Goal: Task Accomplishment & Management: Manage account settings

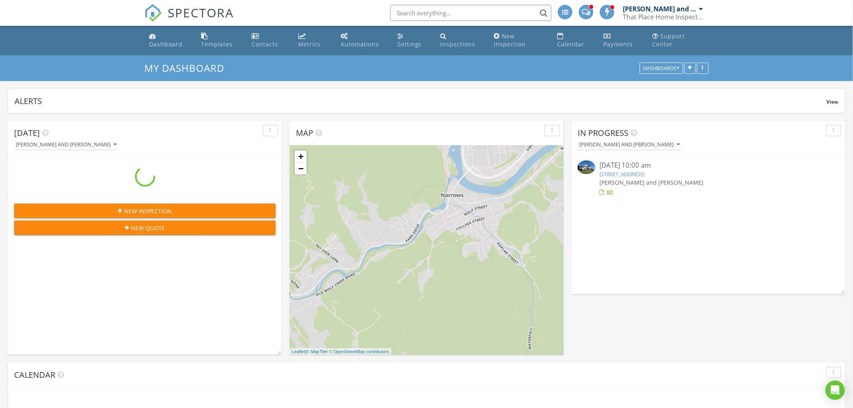
scroll to position [748, 867]
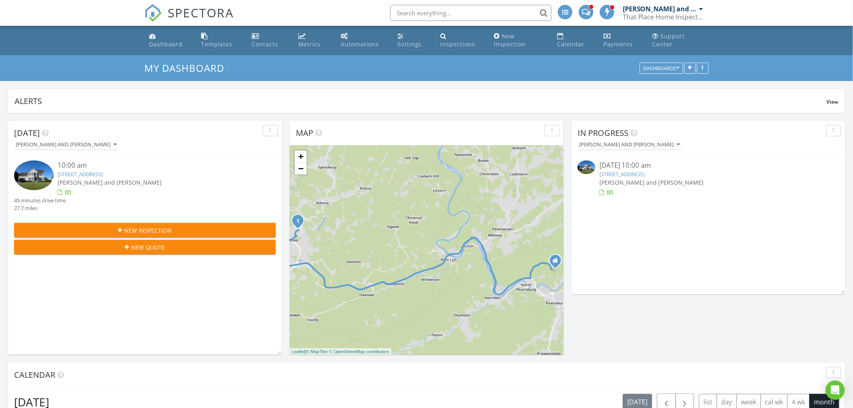
click at [38, 177] on img at bounding box center [33, 175] width 39 height 30
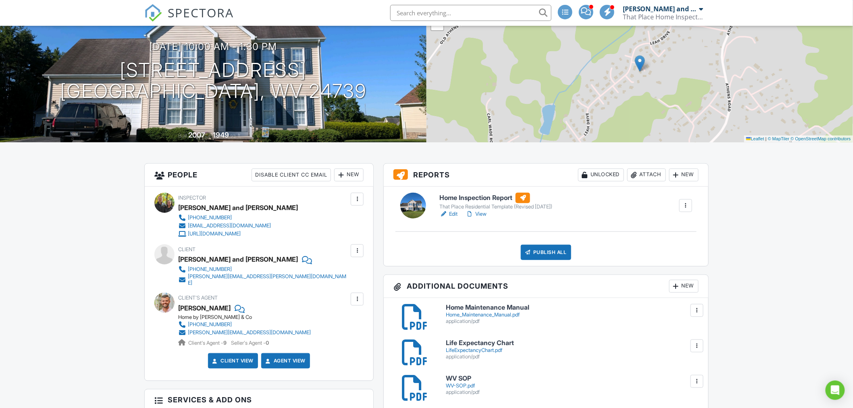
scroll to position [89, 0]
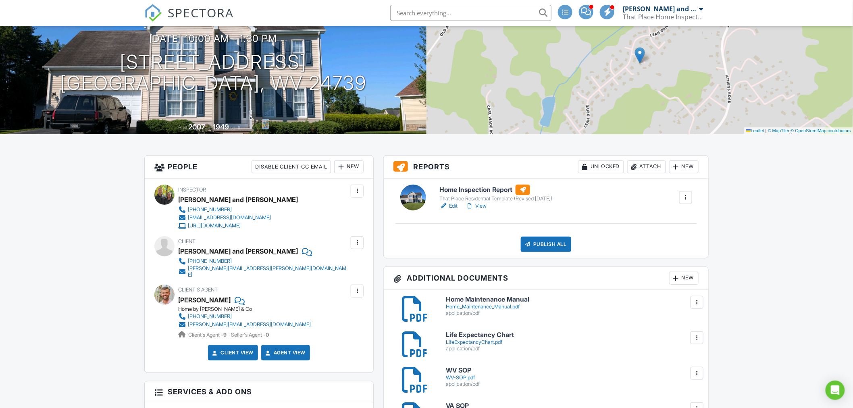
click at [452, 204] on link "Edit" at bounding box center [448, 206] width 18 height 8
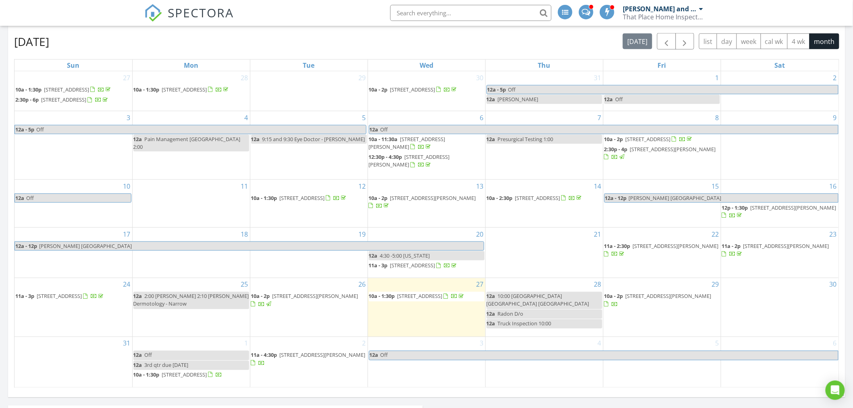
scroll to position [430, 0]
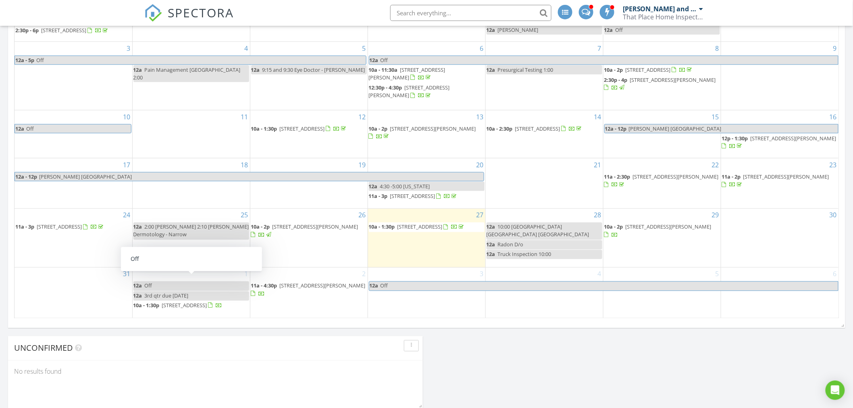
click at [222, 281] on link "12a Off" at bounding box center [191, 285] width 116 height 9
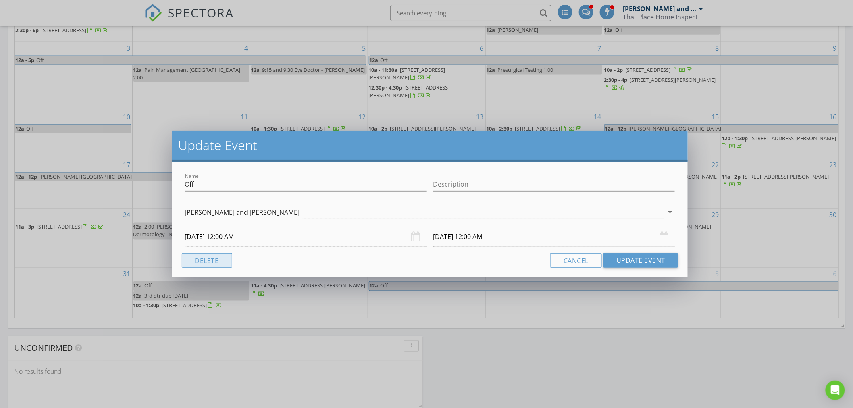
click at [221, 256] on button "Delete" at bounding box center [207, 260] width 50 height 15
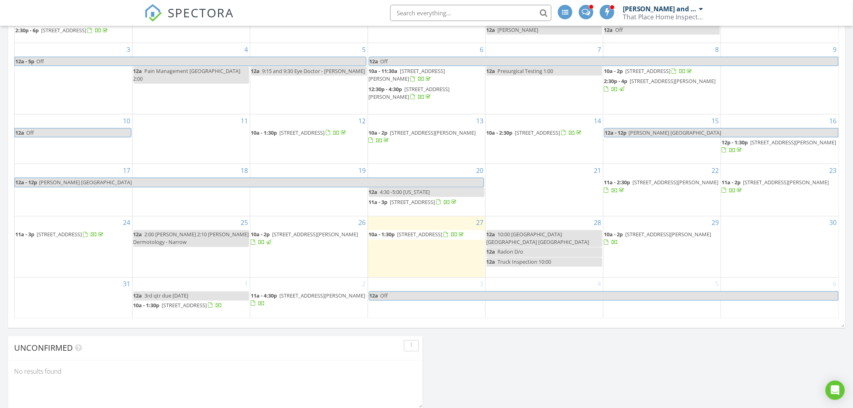
scroll to position [206, 0]
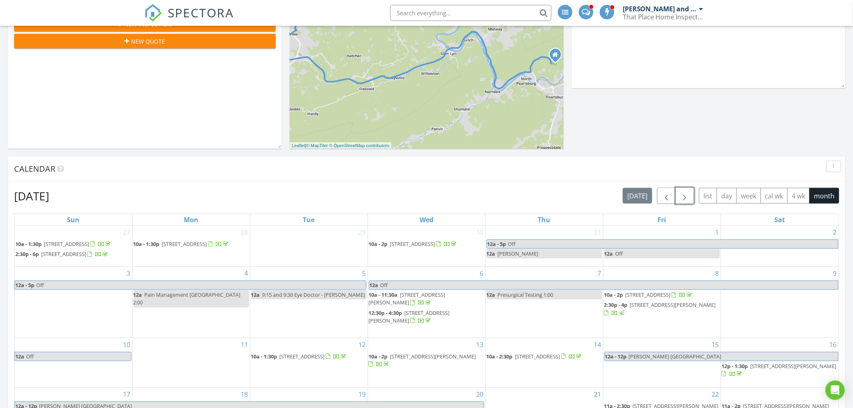
click at [686, 194] on span "button" at bounding box center [685, 196] width 10 height 10
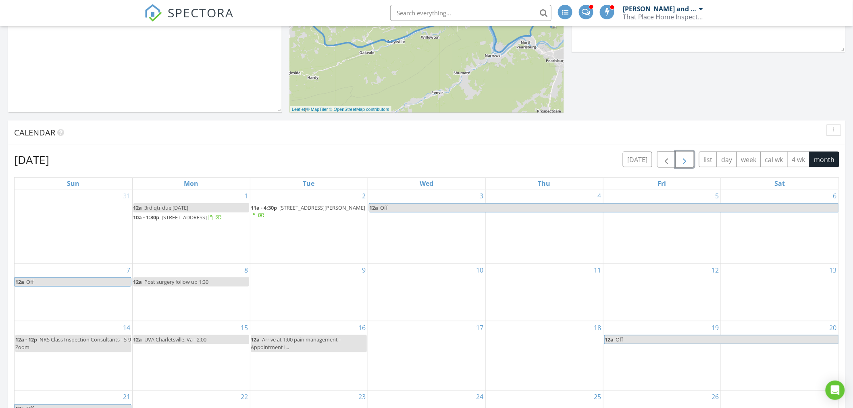
scroll to position [161, 0]
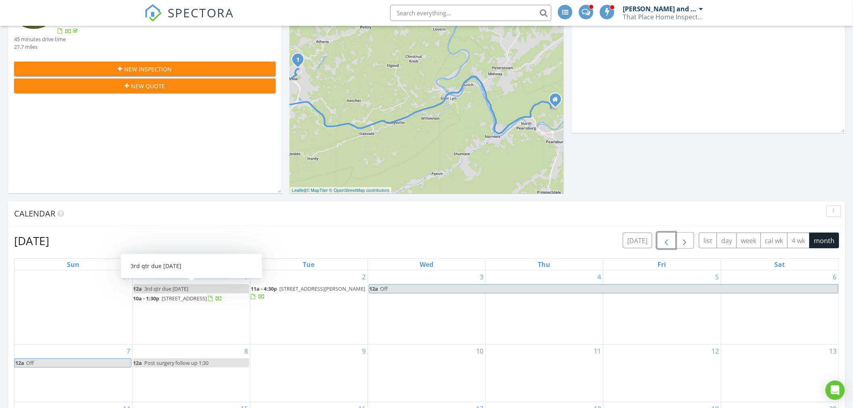
click at [667, 240] on span "button" at bounding box center [666, 241] width 10 height 10
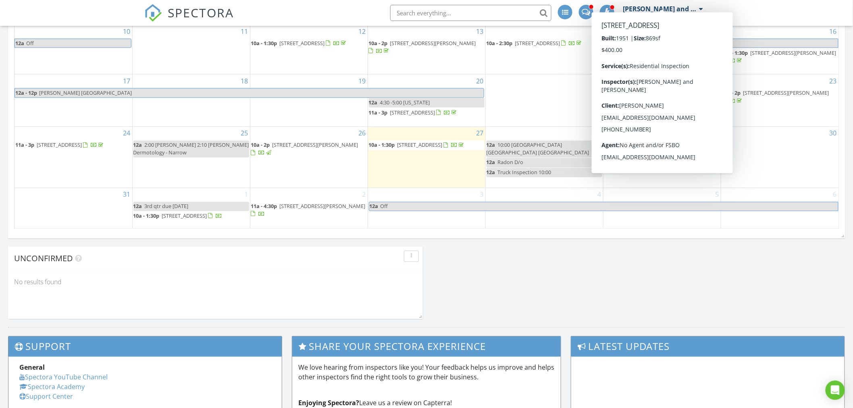
scroll to position [340, 0]
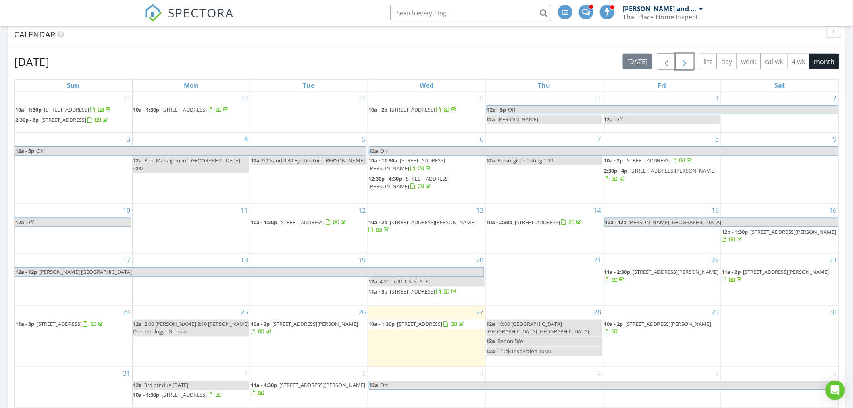
click at [686, 58] on span "button" at bounding box center [685, 62] width 10 height 10
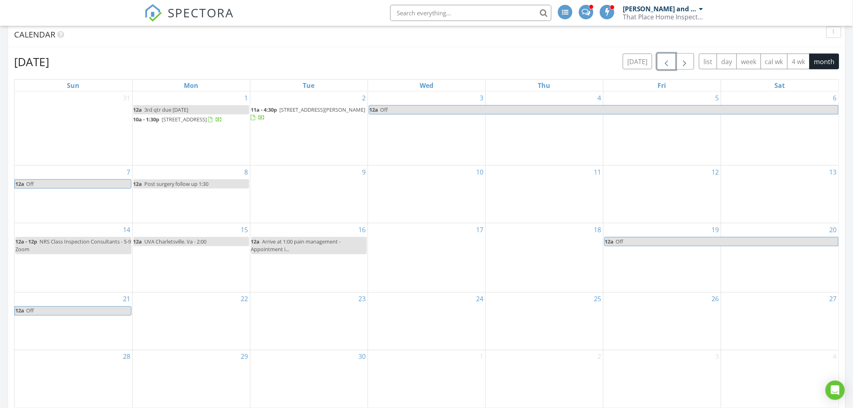
click at [665, 57] on span "button" at bounding box center [666, 62] width 10 height 10
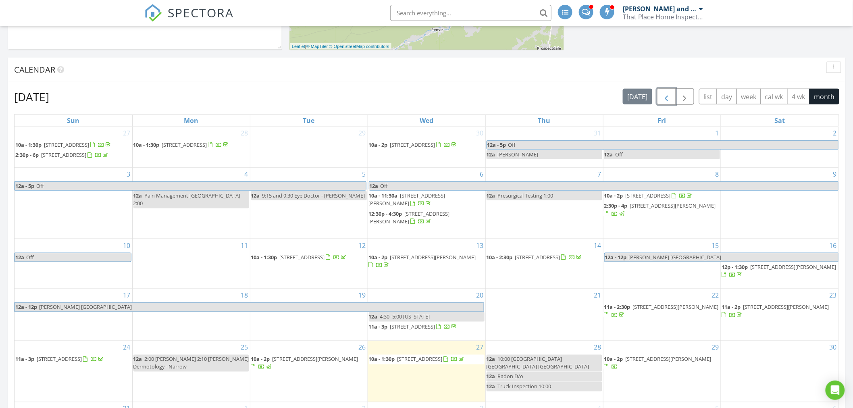
scroll to position [295, 0]
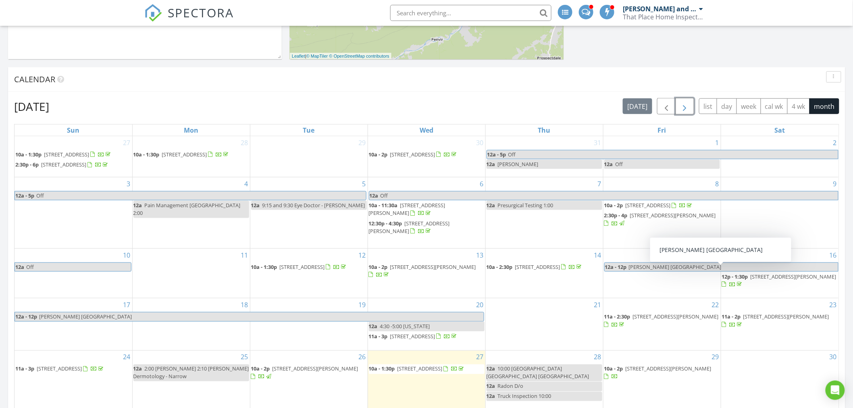
click at [684, 104] on span "button" at bounding box center [685, 107] width 10 height 10
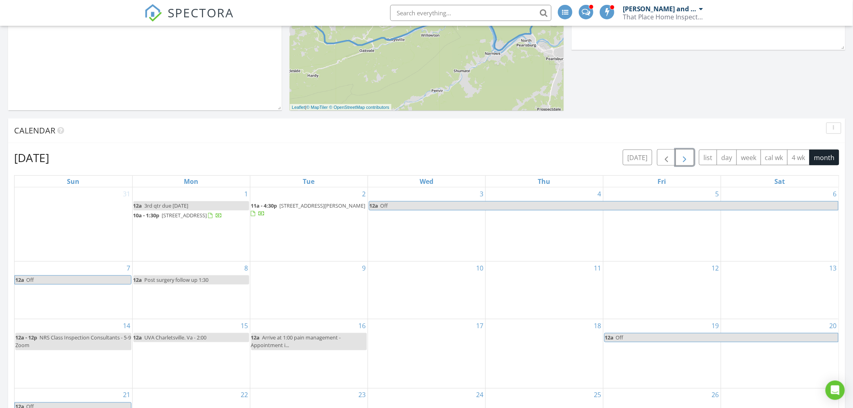
scroll to position [313, 0]
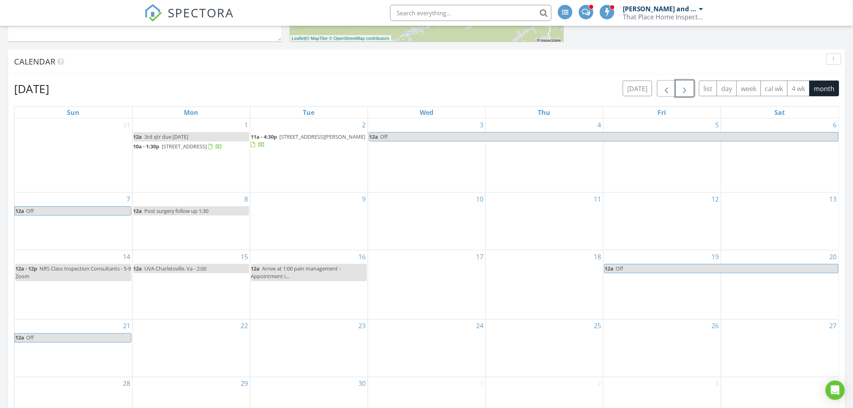
click at [688, 88] on span "button" at bounding box center [685, 89] width 10 height 10
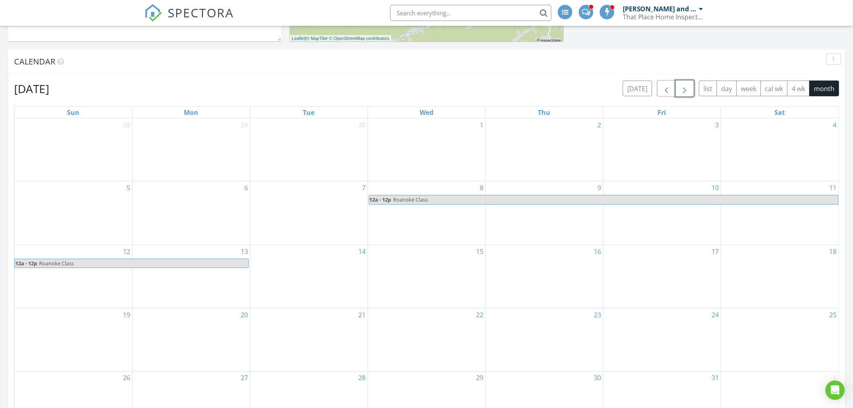
click at [688, 87] on span "button" at bounding box center [685, 89] width 10 height 10
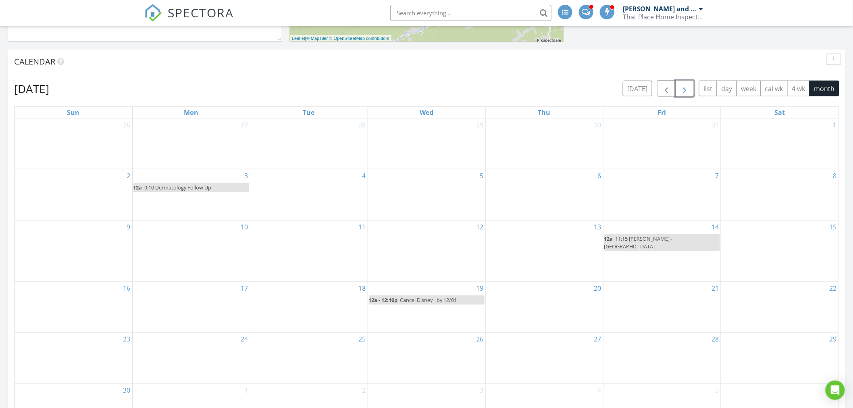
click at [688, 87] on span "button" at bounding box center [685, 89] width 10 height 10
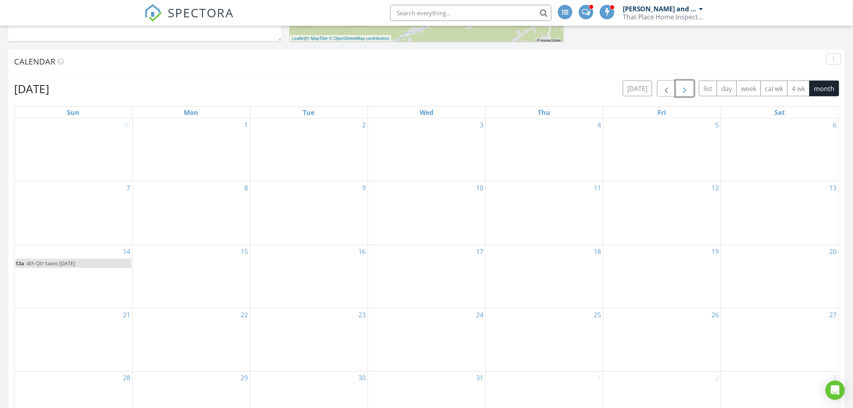
click at [688, 87] on span "button" at bounding box center [685, 89] width 10 height 10
click at [682, 89] on span "button" at bounding box center [685, 89] width 10 height 10
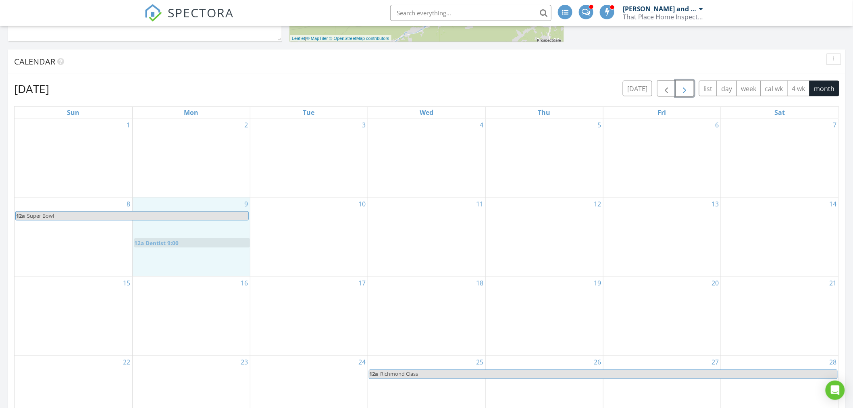
drag, startPoint x: 455, startPoint y: 134, endPoint x: 220, endPoint y: 240, distance: 257.9
click at [220, 240] on body "SPECTORA John and Ronda Heubi That Place Home Inspections, LLC Role: Inspector …" at bounding box center [426, 258] width 853 height 1142
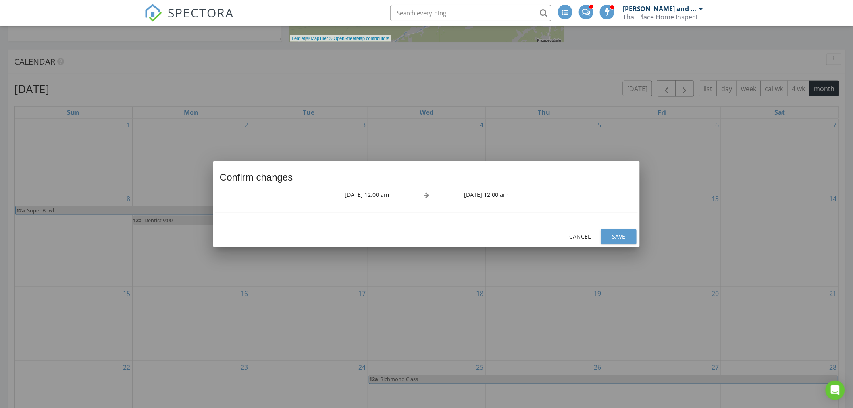
click at [621, 232] on div "Save" at bounding box center [618, 236] width 23 height 8
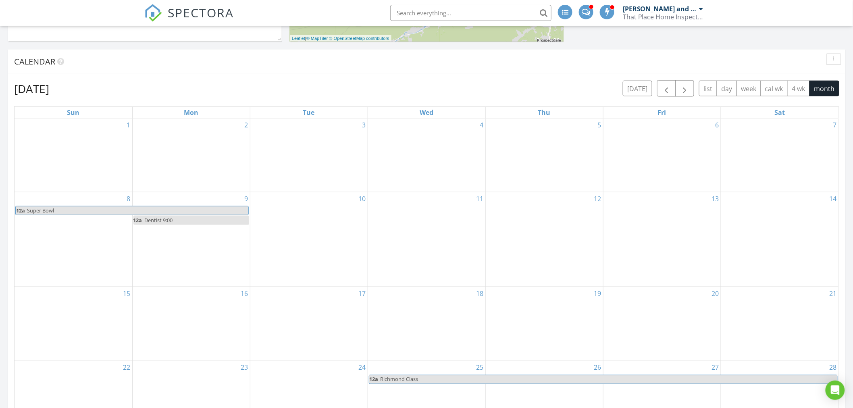
click at [184, 218] on link "12a Dentist 9:00" at bounding box center [191, 220] width 116 height 9
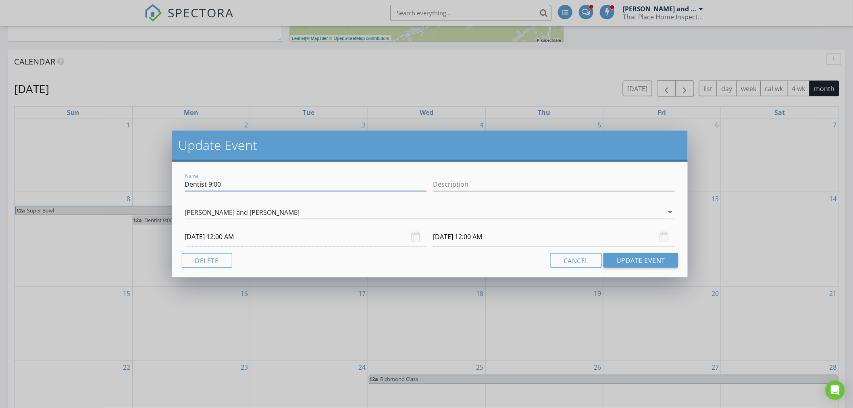
drag, startPoint x: 233, startPoint y: 184, endPoint x: 227, endPoint y: 176, distance: 10.2
click at [227, 175] on div "Name Dentist 9:00" at bounding box center [306, 186] width 242 height 26
drag, startPoint x: 207, startPoint y: 183, endPoint x: 293, endPoint y: 168, distance: 86.8
click at [256, 186] on input "Dentist 9:00" at bounding box center [306, 184] width 242 height 13
type input "Dentist 9:30"
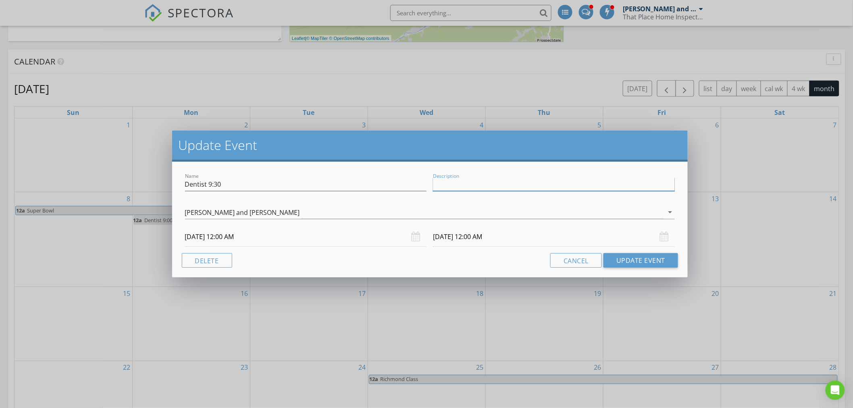
click at [465, 183] on input "Description" at bounding box center [554, 184] width 242 height 13
type input "300 Tazewll Street"
click at [326, 175] on div "Name Dentist 9:30" at bounding box center [306, 186] width 242 height 26
click at [314, 184] on input "Dentist 9:30" at bounding box center [306, 184] width 242 height 13
type input "Dentist 9:30 - Dental Center - Arrive at 9:20"
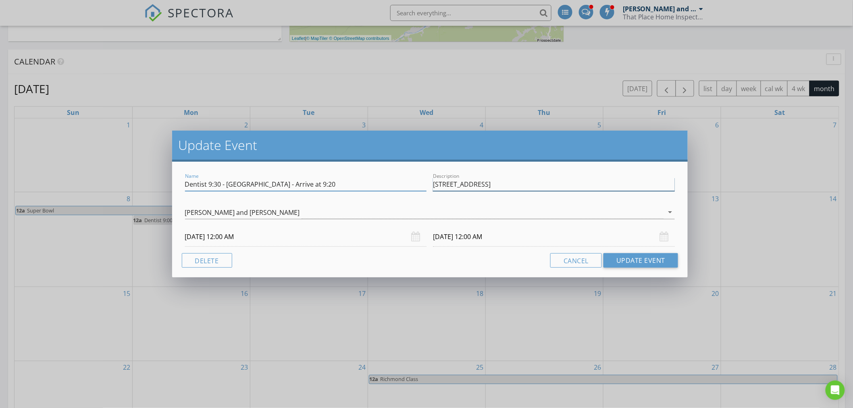
click at [559, 184] on input "300 Tazewll Street" at bounding box center [554, 184] width 242 height 13
type input "300 Tazewll Street"
click at [331, 184] on input "Dentist 9:30 - Dental Center - Arrive at 9:20" at bounding box center [306, 184] width 242 height 13
type input "Dentist 9:30 - Dental Center - Arrive at 9:20- Both at 9:30"
click at [626, 261] on button "Update Event" at bounding box center [640, 260] width 75 height 15
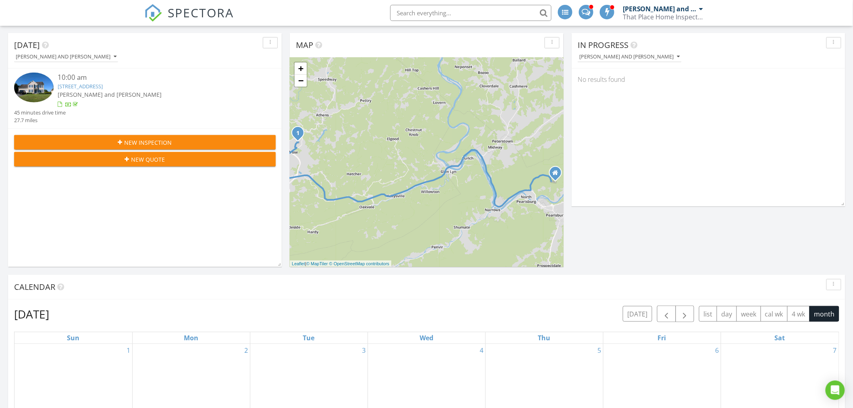
scroll to position [0, 0]
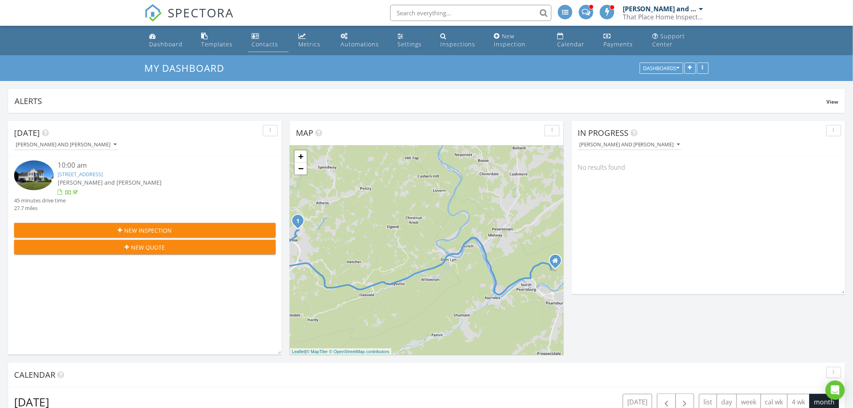
click at [260, 39] on link "Contacts" at bounding box center [268, 40] width 40 height 23
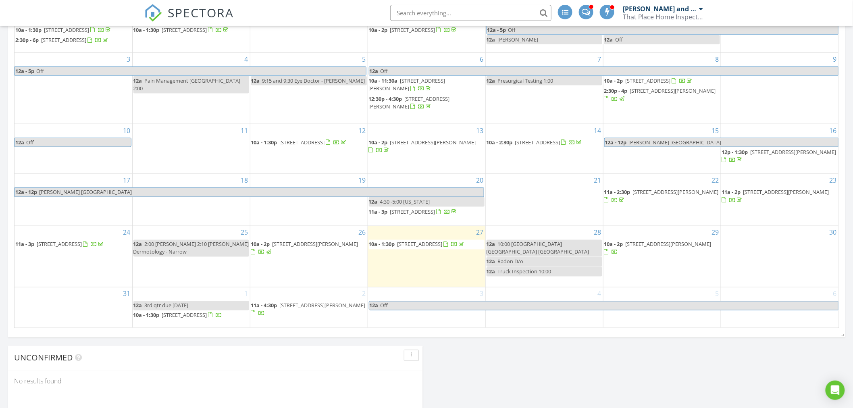
scroll to position [493, 0]
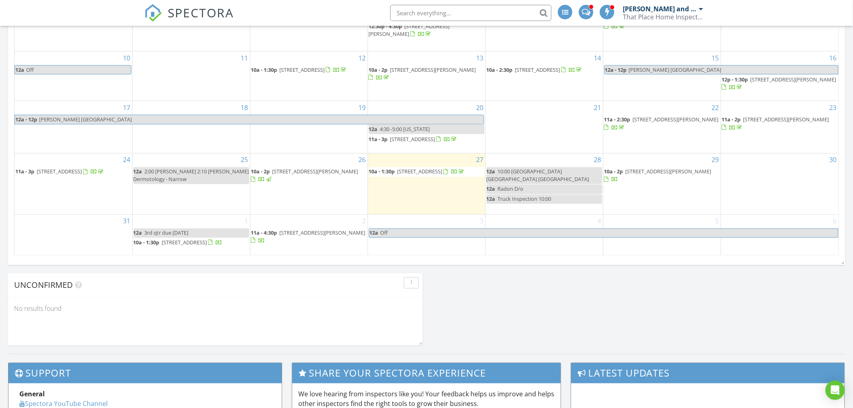
click at [426, 175] on span "[STREET_ADDRESS]" at bounding box center [419, 171] width 45 height 7
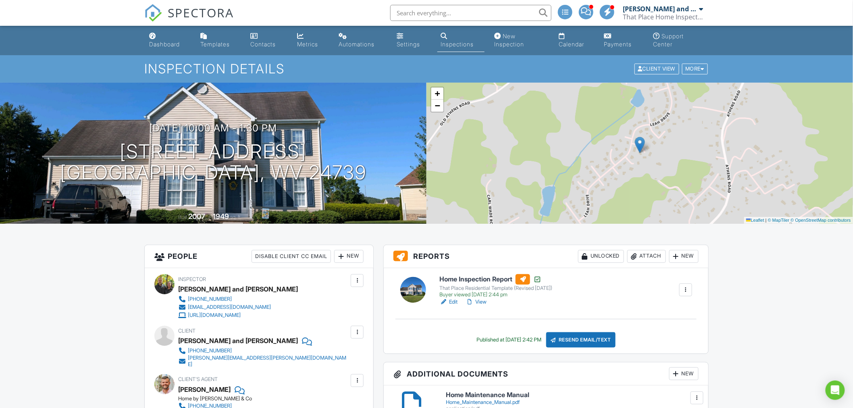
click at [218, 292] on div "[PERSON_NAME] and [PERSON_NAME]" at bounding box center [238, 289] width 120 height 12
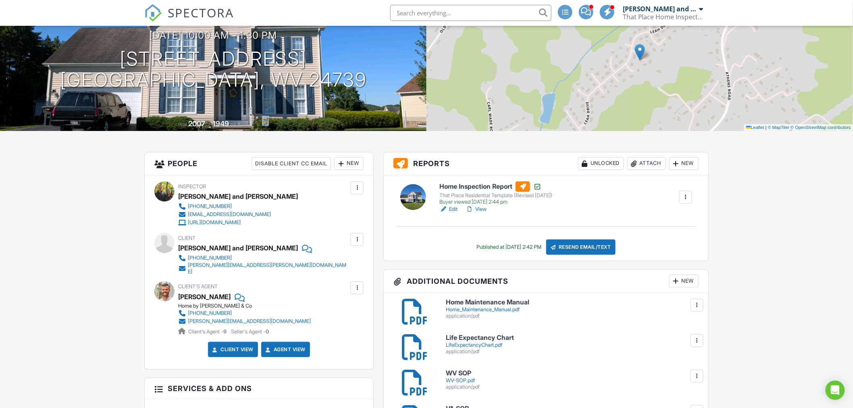
scroll to position [45, 0]
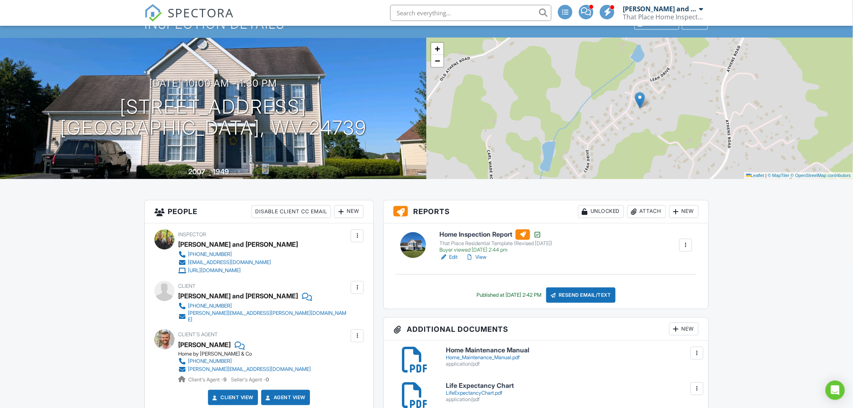
click at [482, 257] on link "View" at bounding box center [476, 257] width 21 height 8
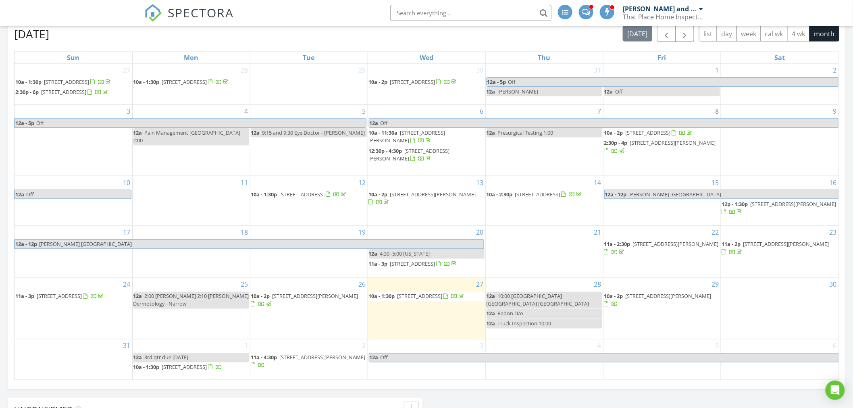
scroll to position [313, 0]
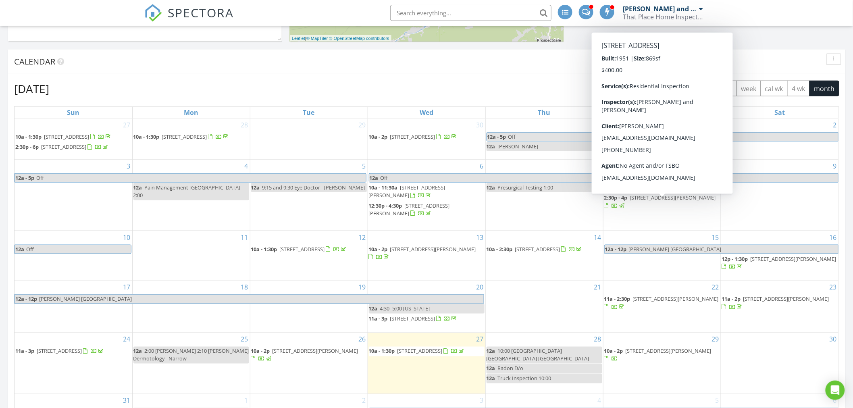
click at [683, 91] on span "button" at bounding box center [685, 89] width 10 height 10
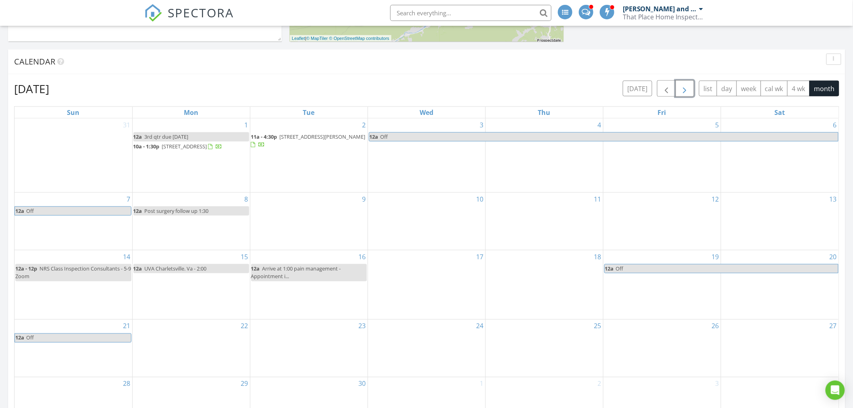
click at [675, 80] on button "button" at bounding box center [684, 88] width 19 height 17
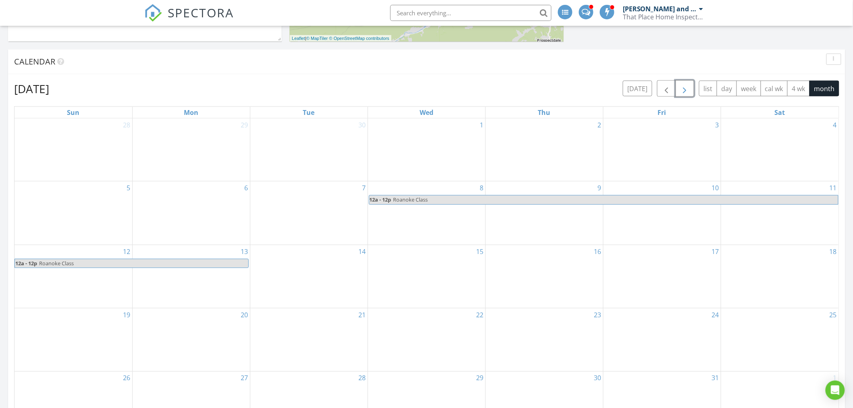
scroll to position [179, 0]
